Goal: Transaction & Acquisition: Subscribe to service/newsletter

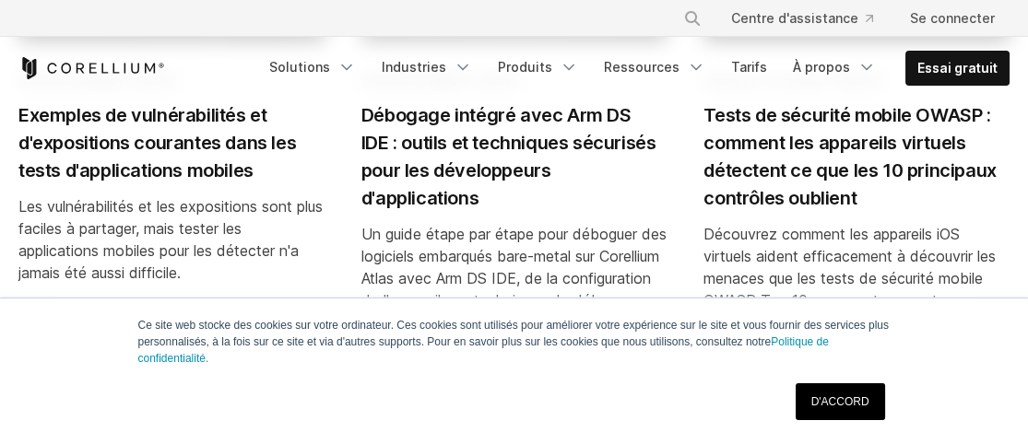
scroll to position [4768, 0]
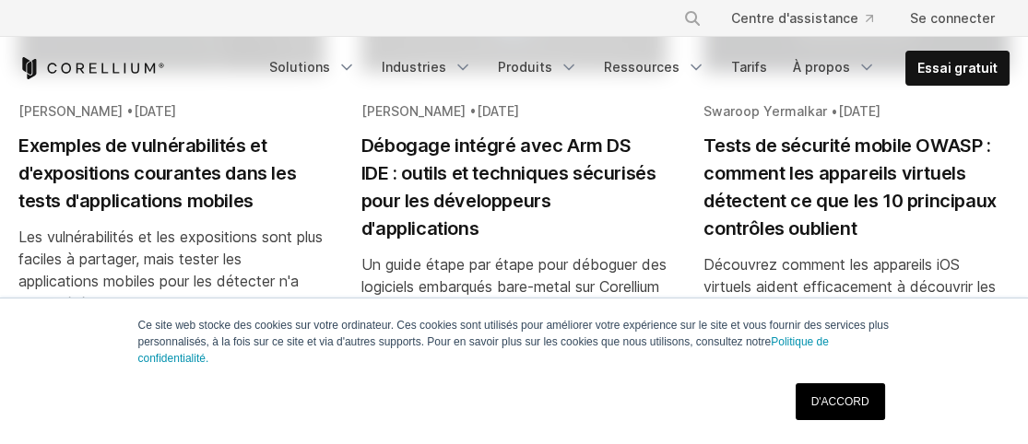
click at [829, 393] on link "D'ACCORD" at bounding box center [839, 401] width 89 height 37
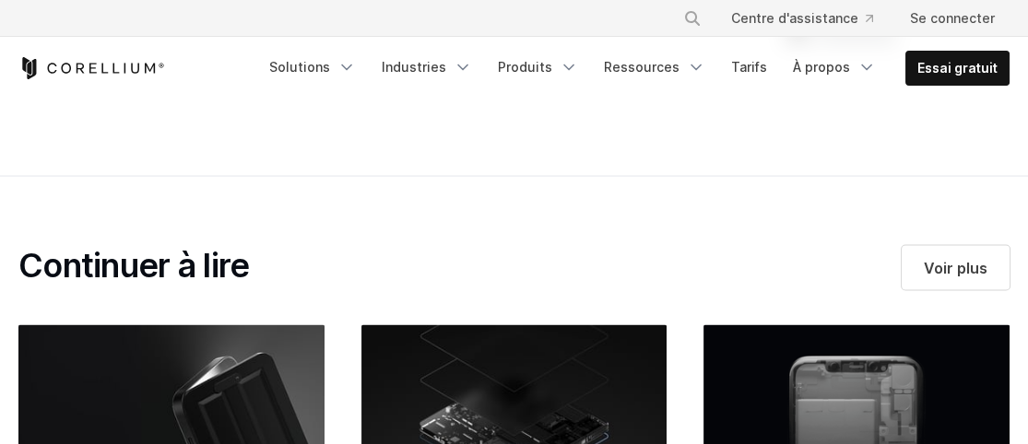
scroll to position [4296, 0]
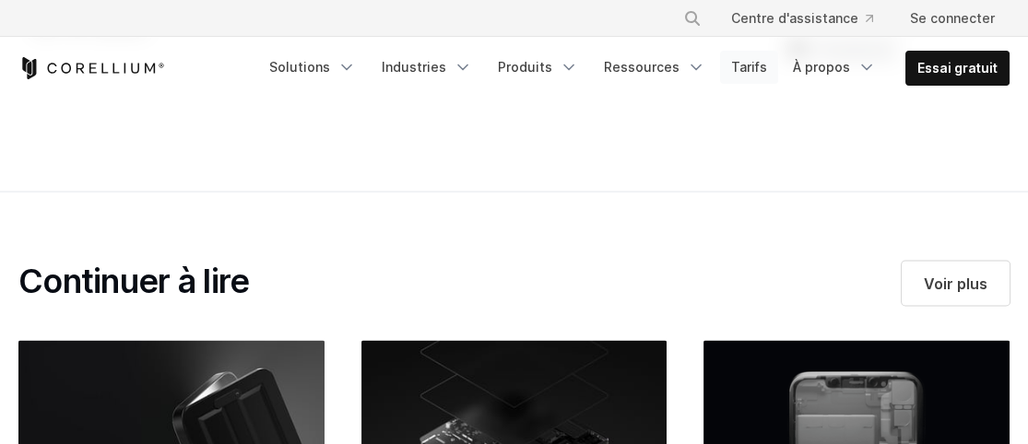
click at [767, 75] on font "Tarifs" at bounding box center [749, 67] width 36 height 16
